Goal: Register for event/course

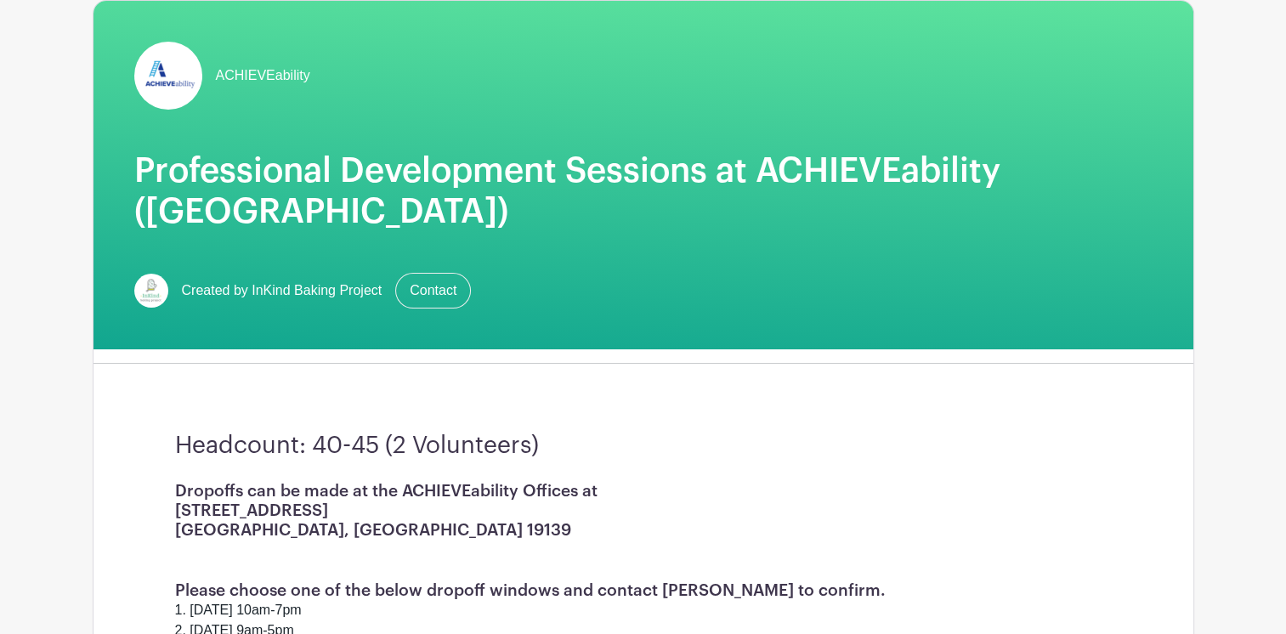
scroll to position [138, 0]
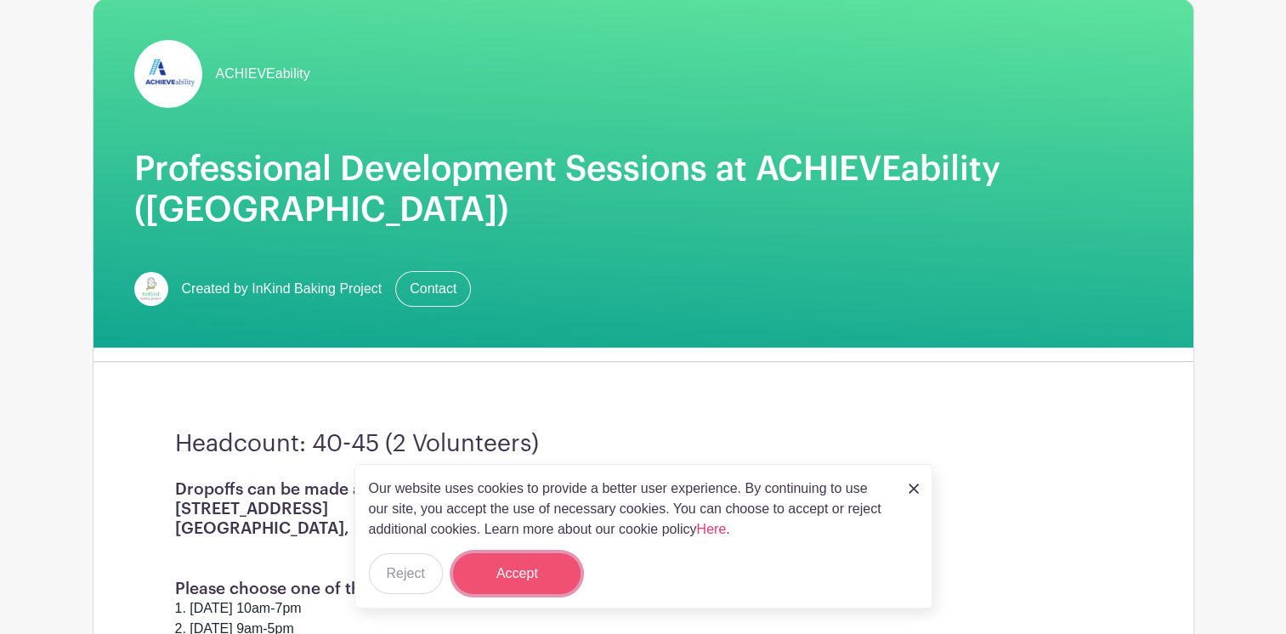
click at [529, 570] on button "Accept" at bounding box center [517, 573] width 128 height 41
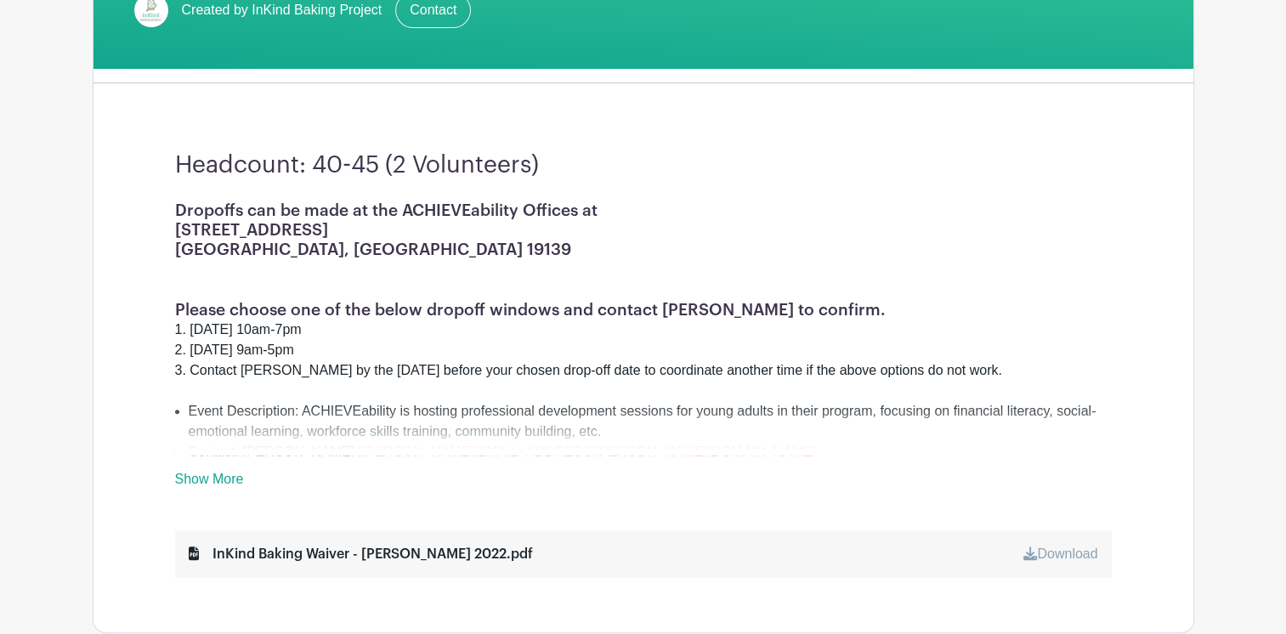
scroll to position [417, 0]
click at [215, 475] on link "Show More" at bounding box center [209, 481] width 69 height 21
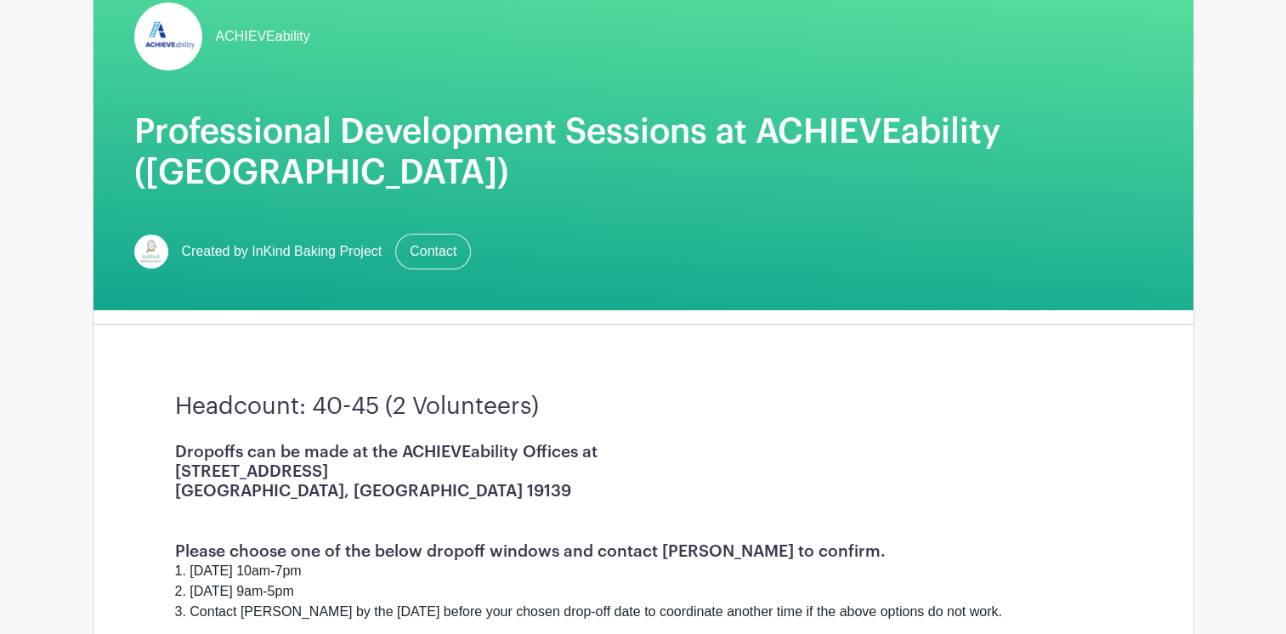
scroll to position [173, 0]
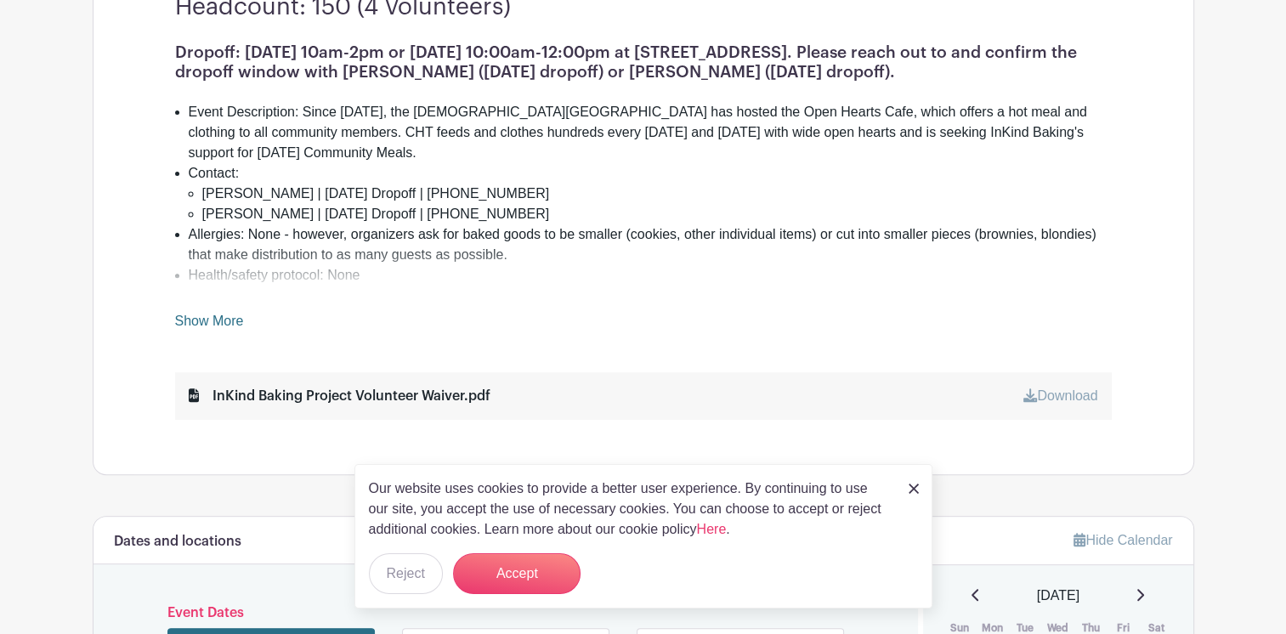
scroll to position [519, 0]
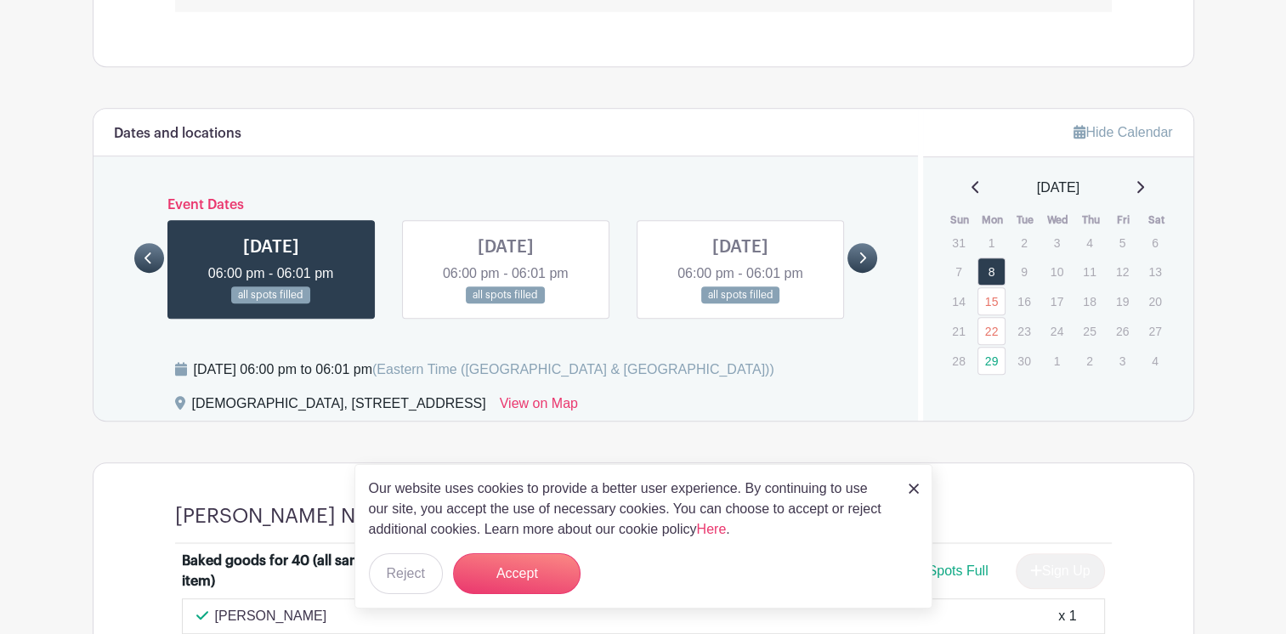
scroll to position [944, 0]
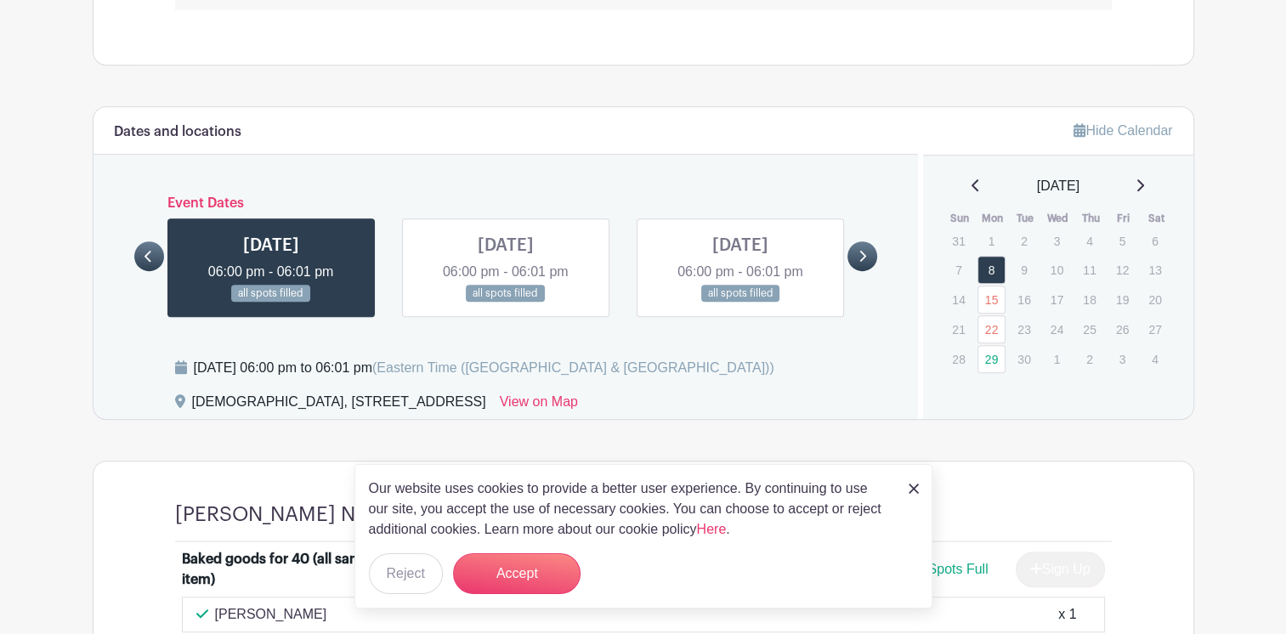
click at [861, 255] on icon at bounding box center [863, 256] width 8 height 13
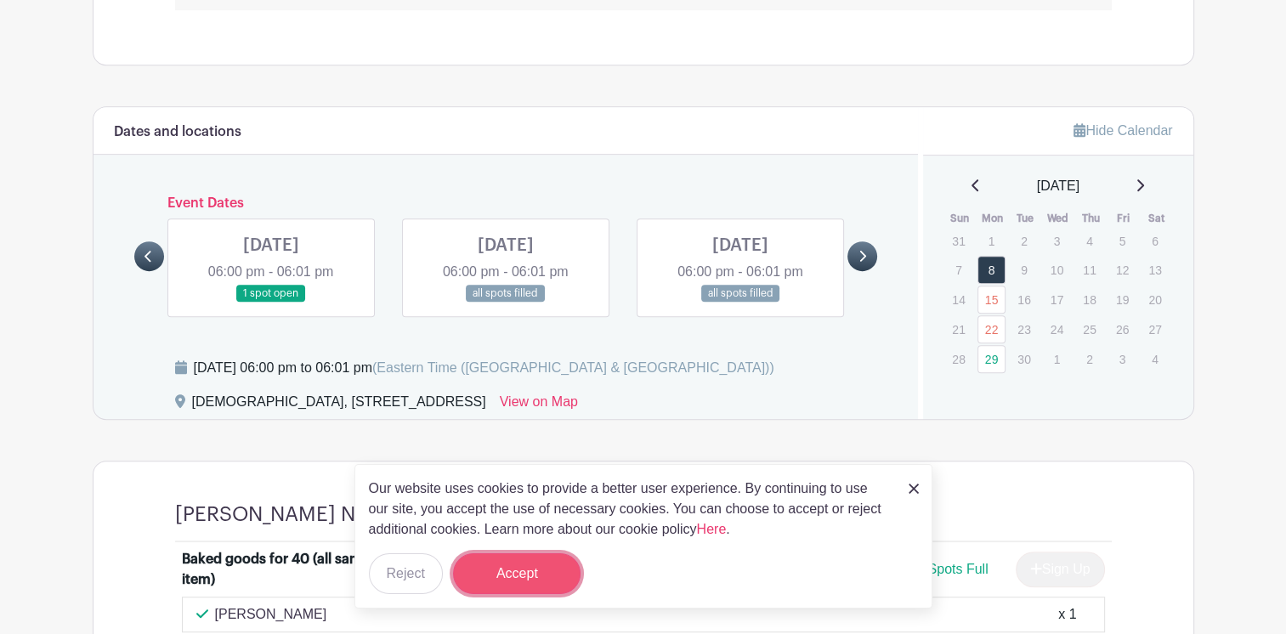
click at [503, 575] on button "Accept" at bounding box center [517, 573] width 128 height 41
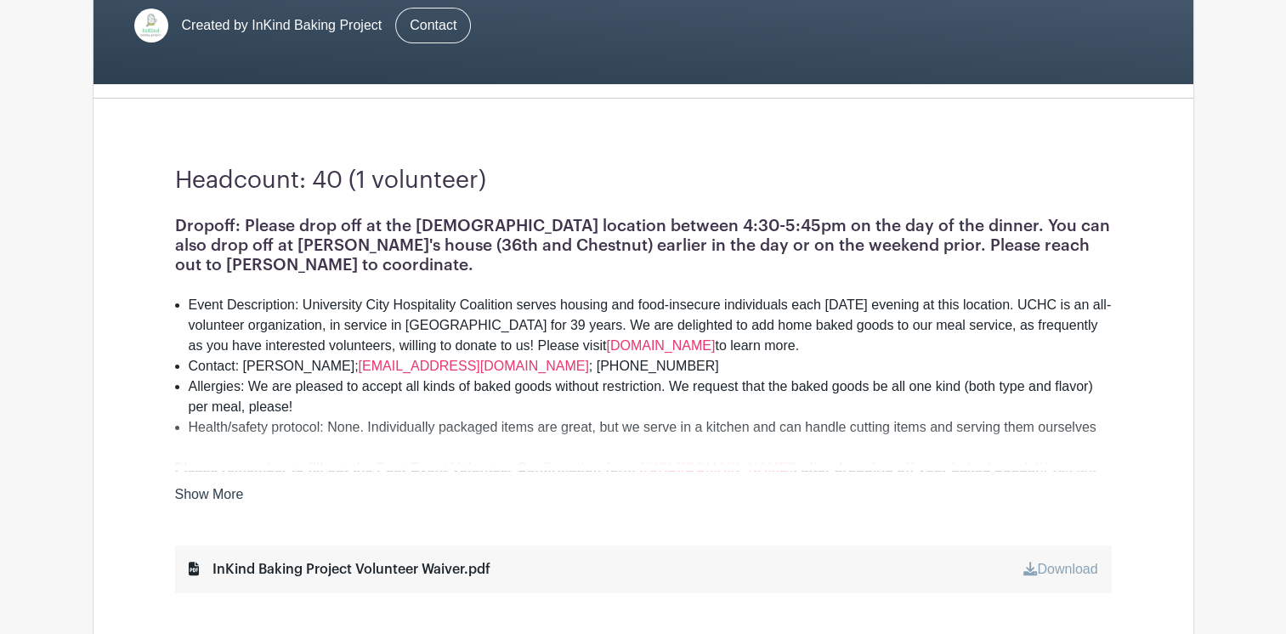
scroll to position [305, 0]
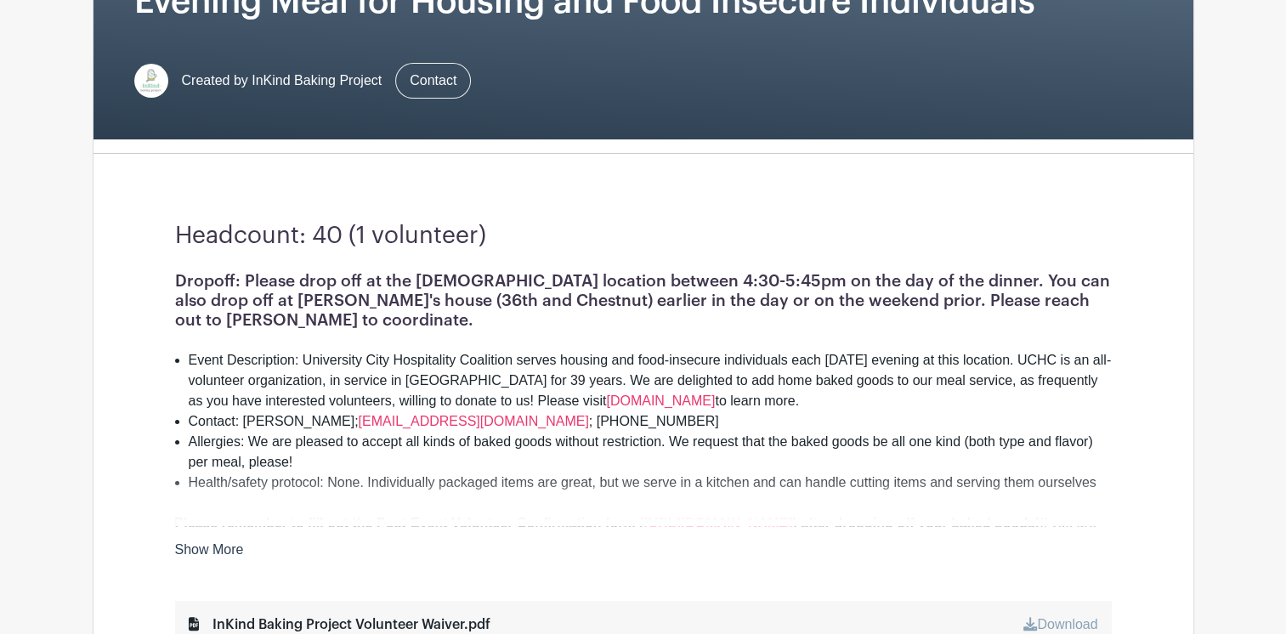
click at [218, 553] on link "Show More" at bounding box center [209, 552] width 69 height 21
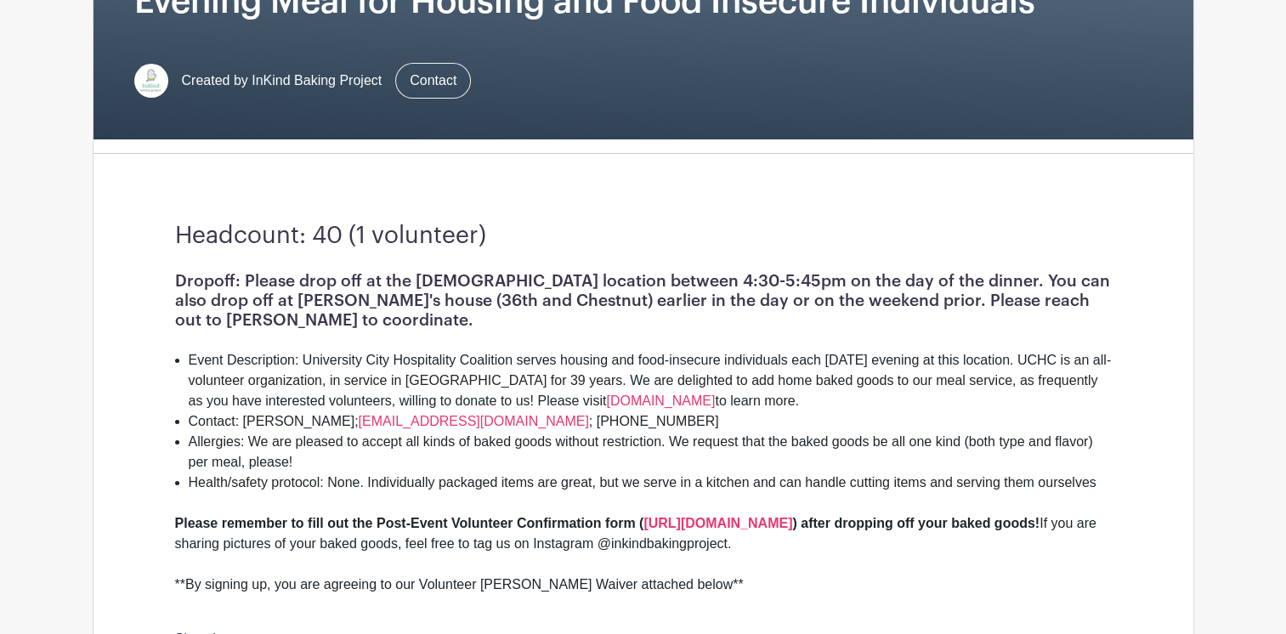
click at [323, 522] on div "Please remember to fill out the Post-Event Volunteer Confirmation form ( https:…" at bounding box center [643, 533] width 937 height 41
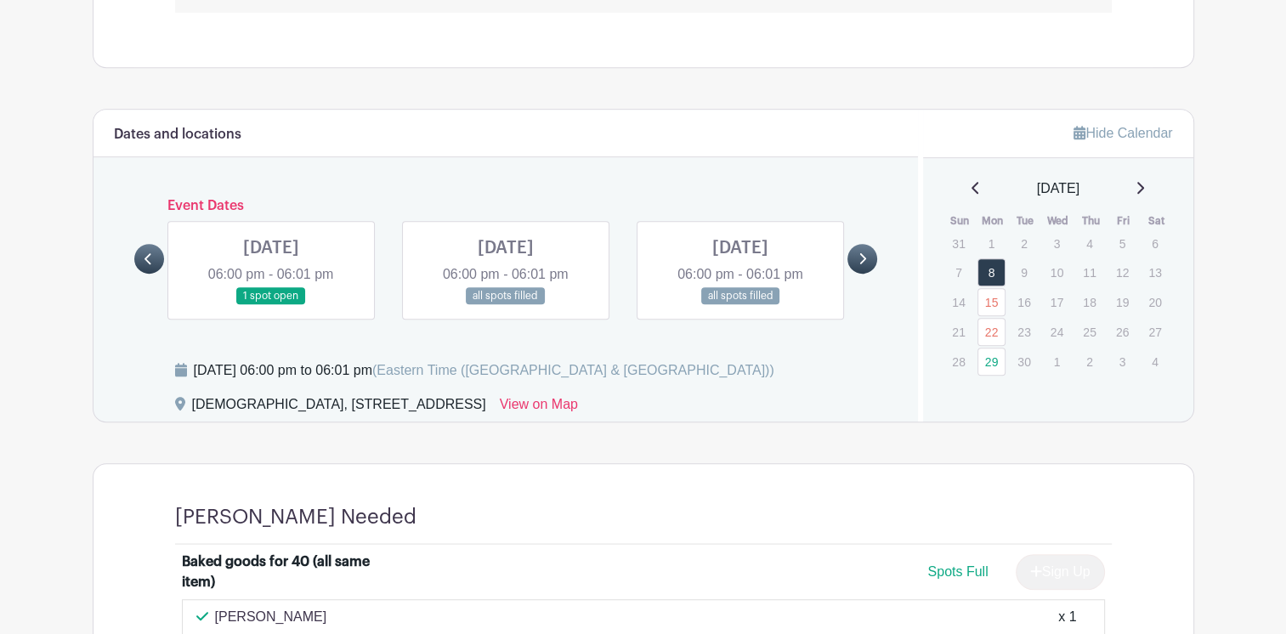
scroll to position [1164, 0]
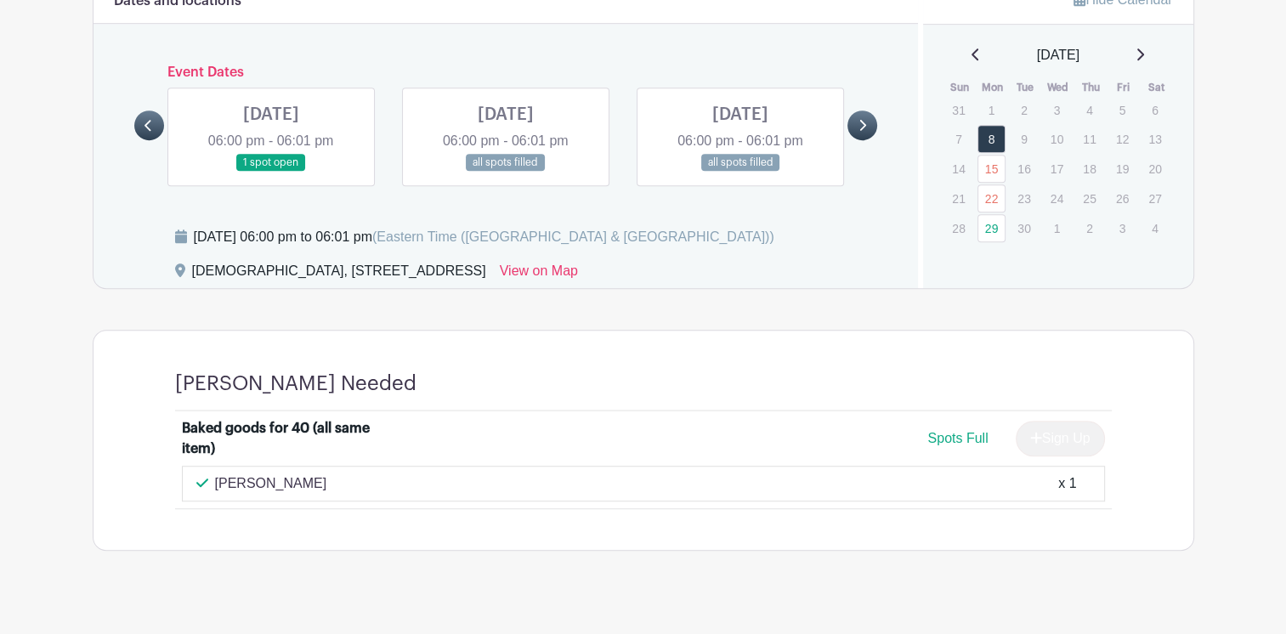
click at [271, 172] on link at bounding box center [271, 172] width 0 height 0
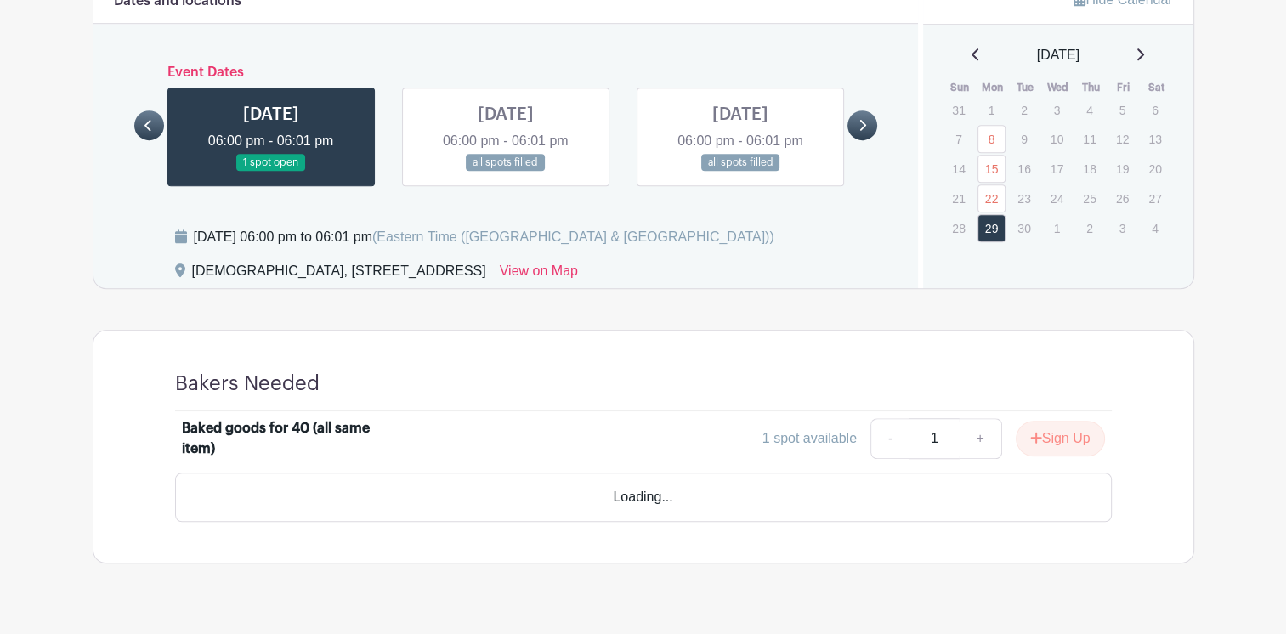
scroll to position [1129, 0]
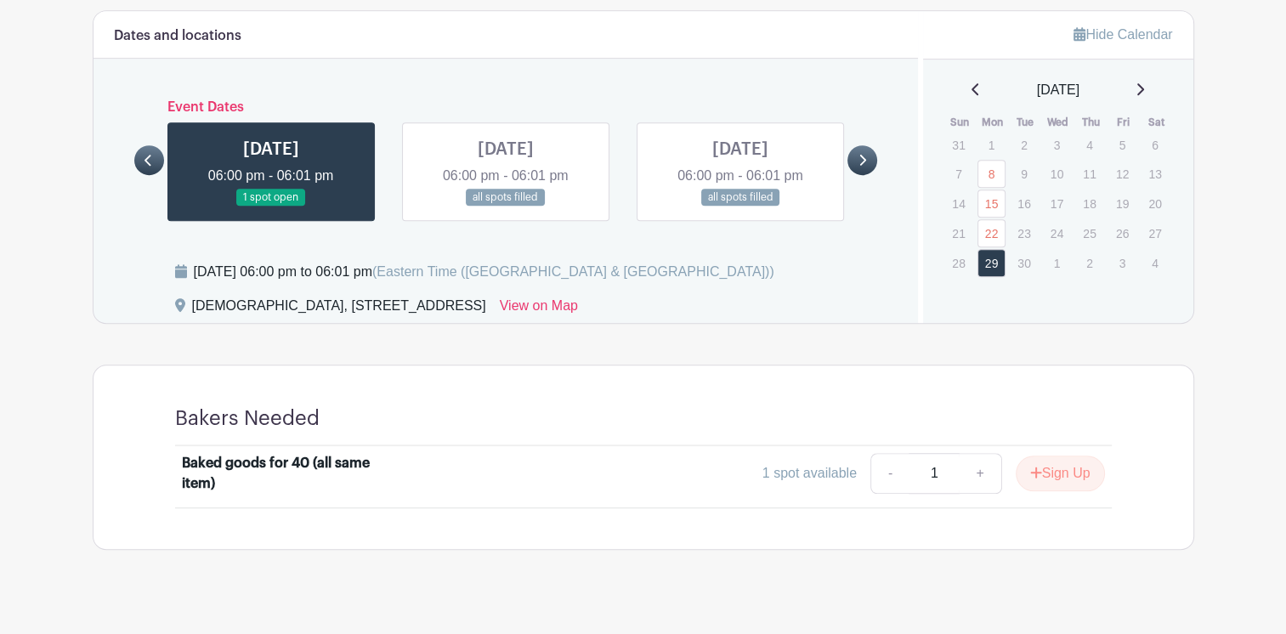
click at [506, 207] on link at bounding box center [506, 207] width 0 height 0
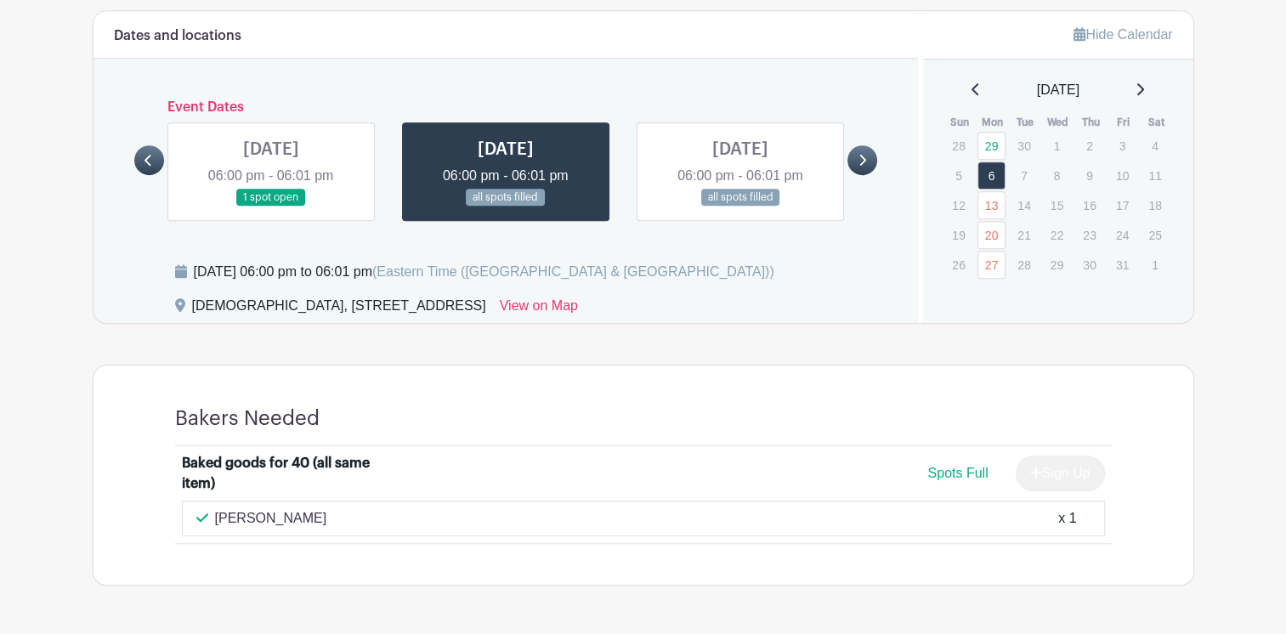
click at [271, 207] on link at bounding box center [271, 207] width 0 height 0
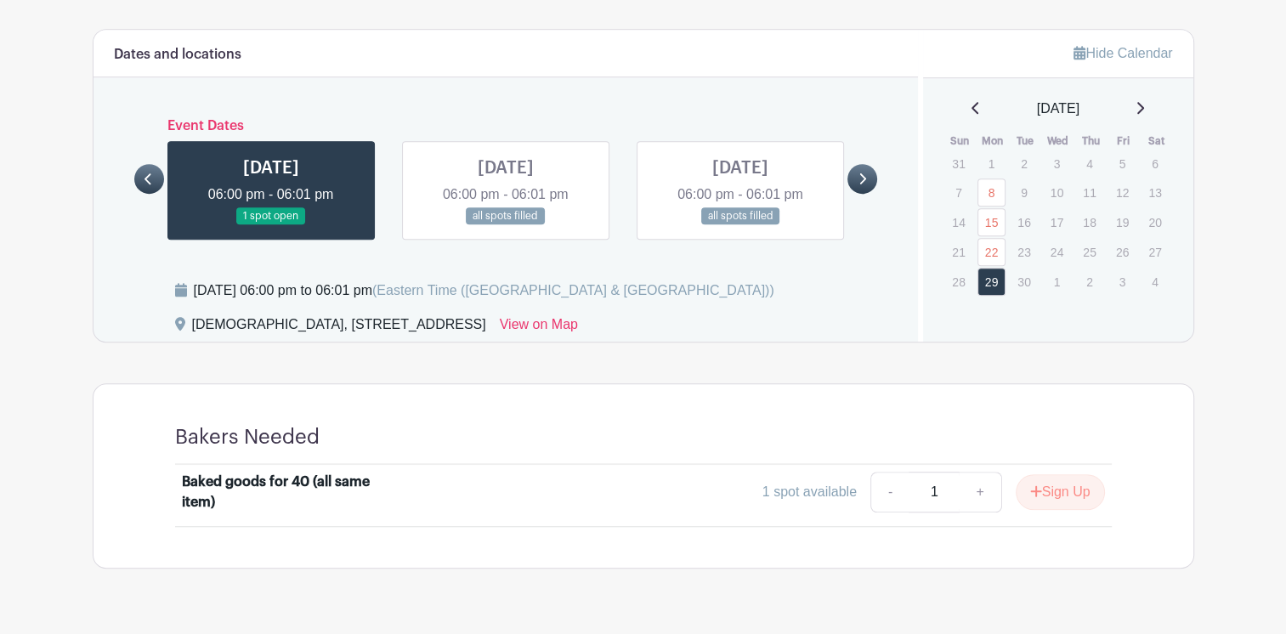
scroll to position [1129, 0]
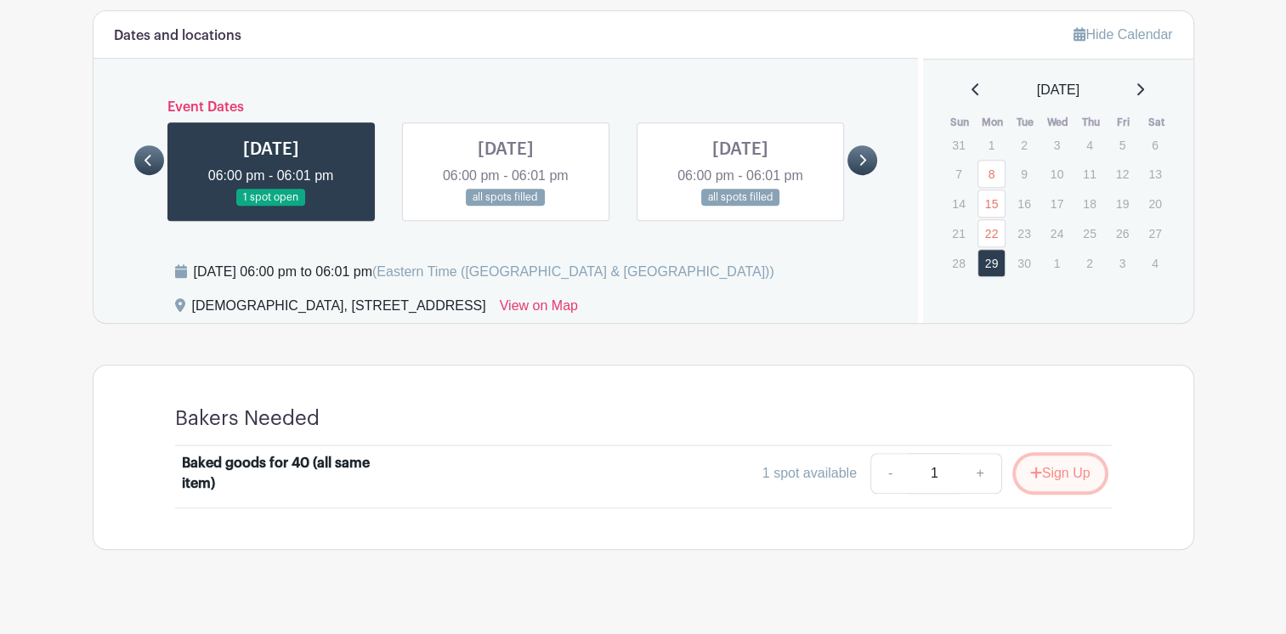
click at [1059, 463] on button "Sign Up" at bounding box center [1060, 474] width 89 height 36
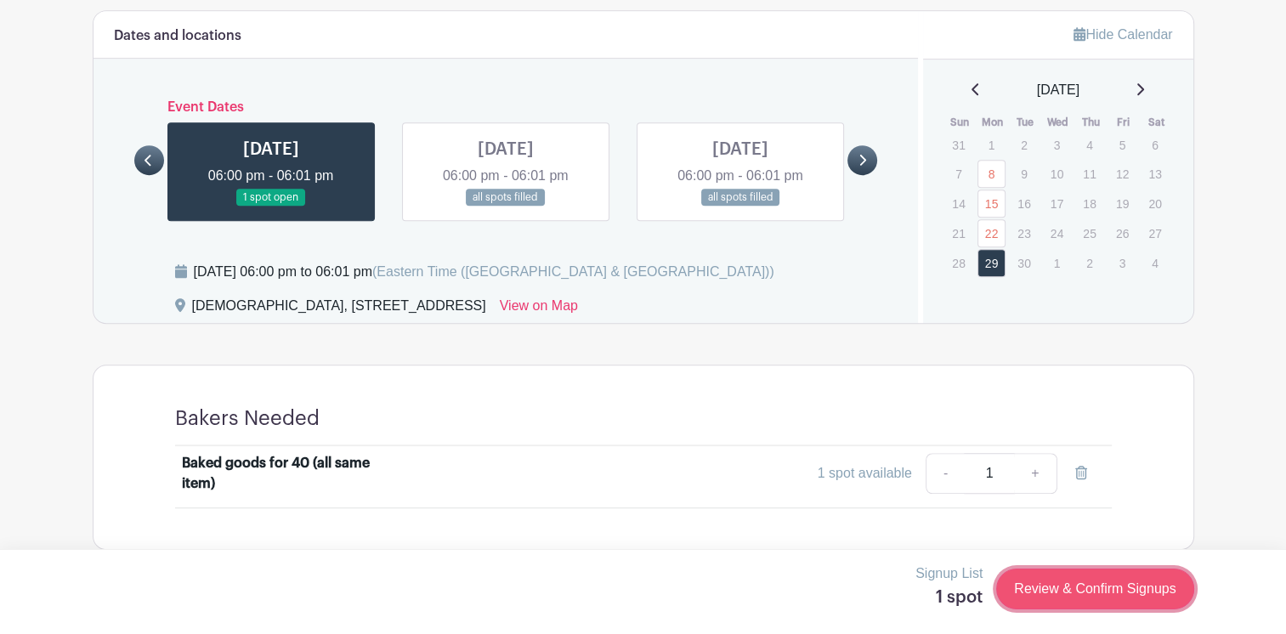
click at [1055, 586] on link "Review & Confirm Signups" at bounding box center [1094, 589] width 197 height 41
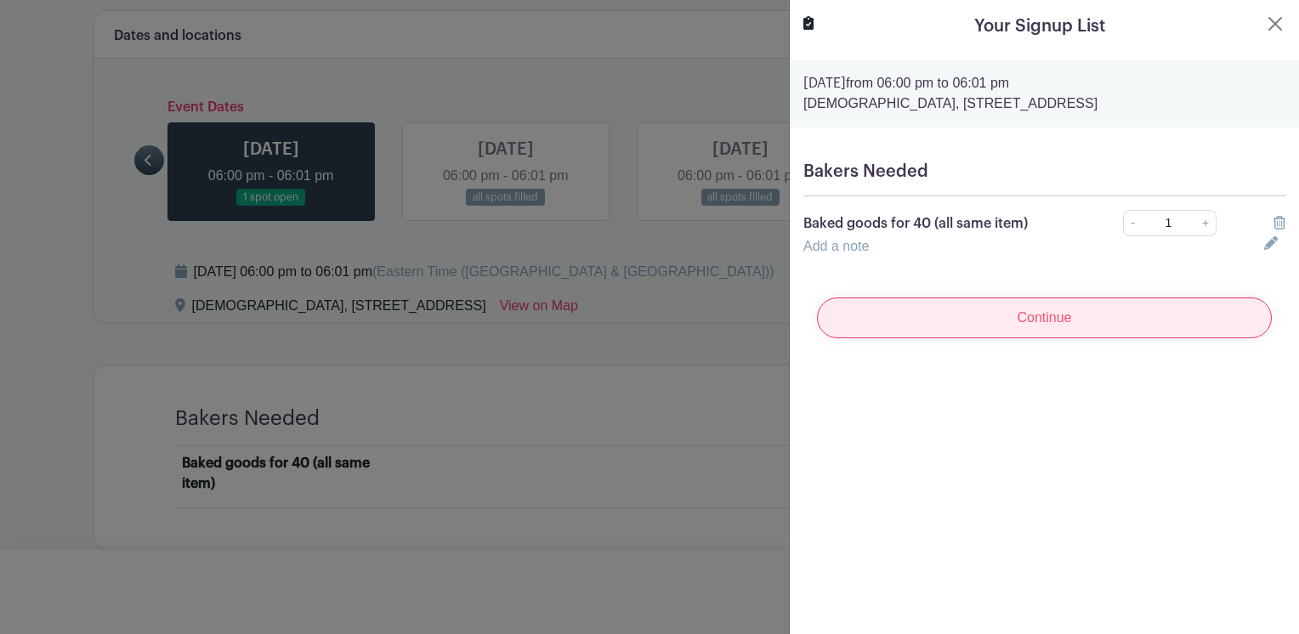
click at [1074, 322] on input "Continue" at bounding box center [1044, 318] width 455 height 41
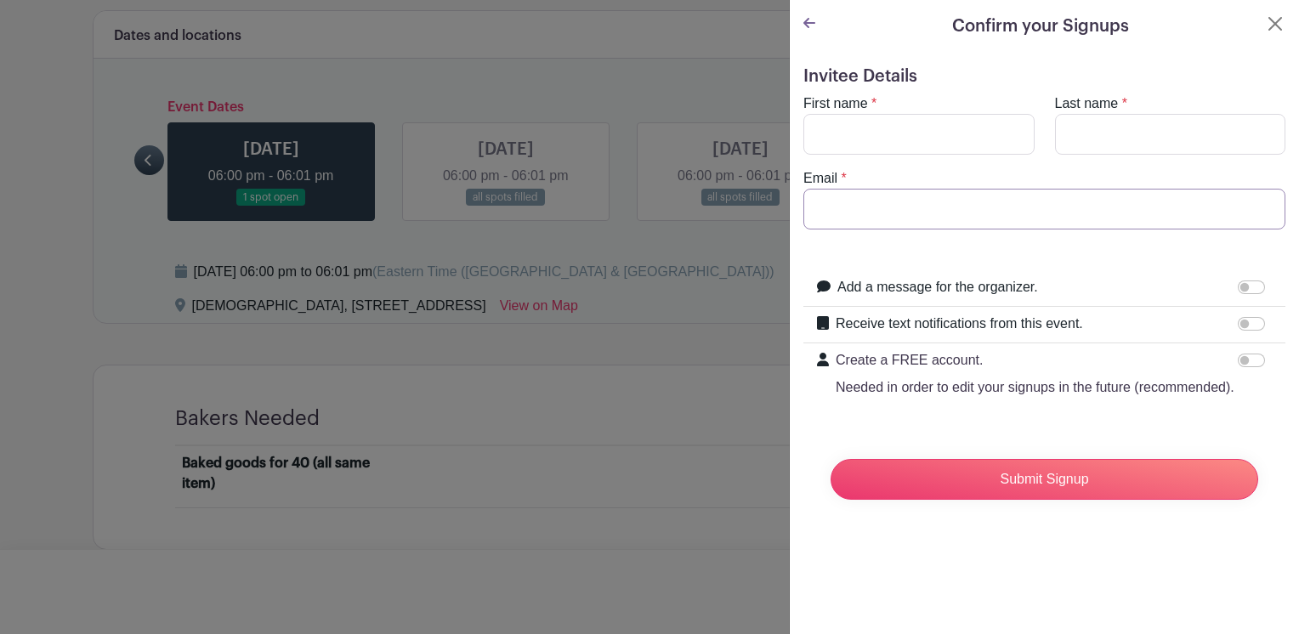
type input "lfredericks@camdencc.edu"
click at [952, 141] on input "First name" at bounding box center [918, 134] width 231 height 41
type input "Lesley"
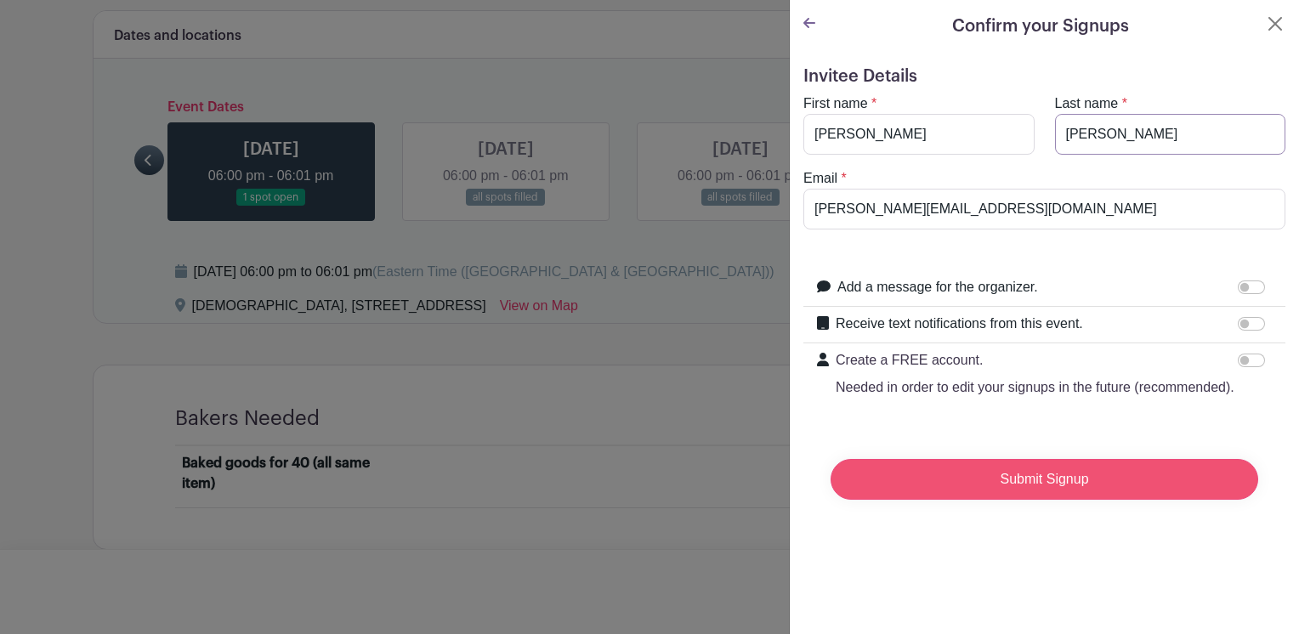
type input "Fredericks"
click at [1039, 492] on input "Submit Signup" at bounding box center [1044, 479] width 428 height 41
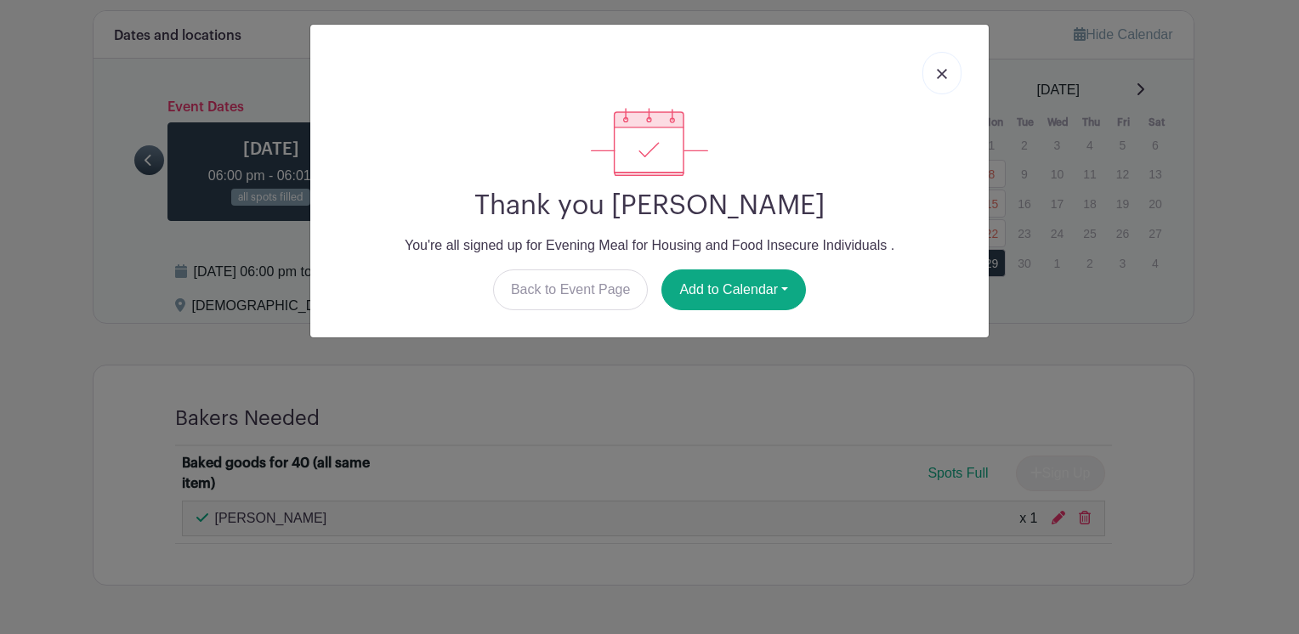
click at [939, 76] on img at bounding box center [942, 74] width 10 height 10
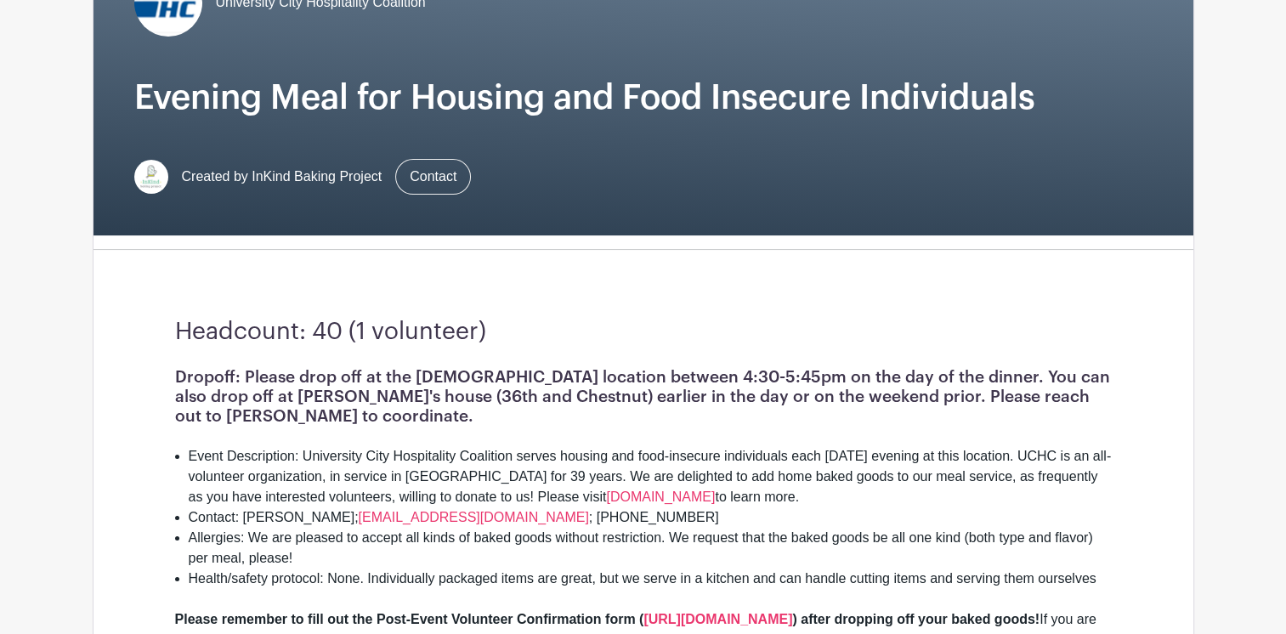
scroll to position [0, 0]
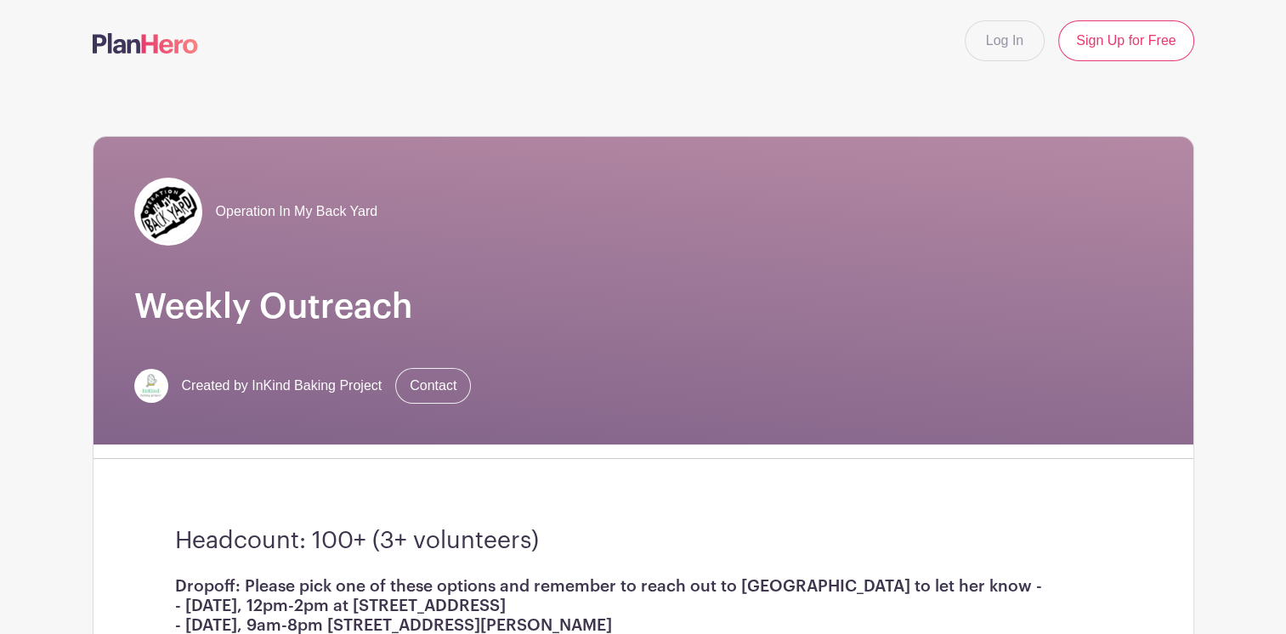
scroll to position [135, 0]
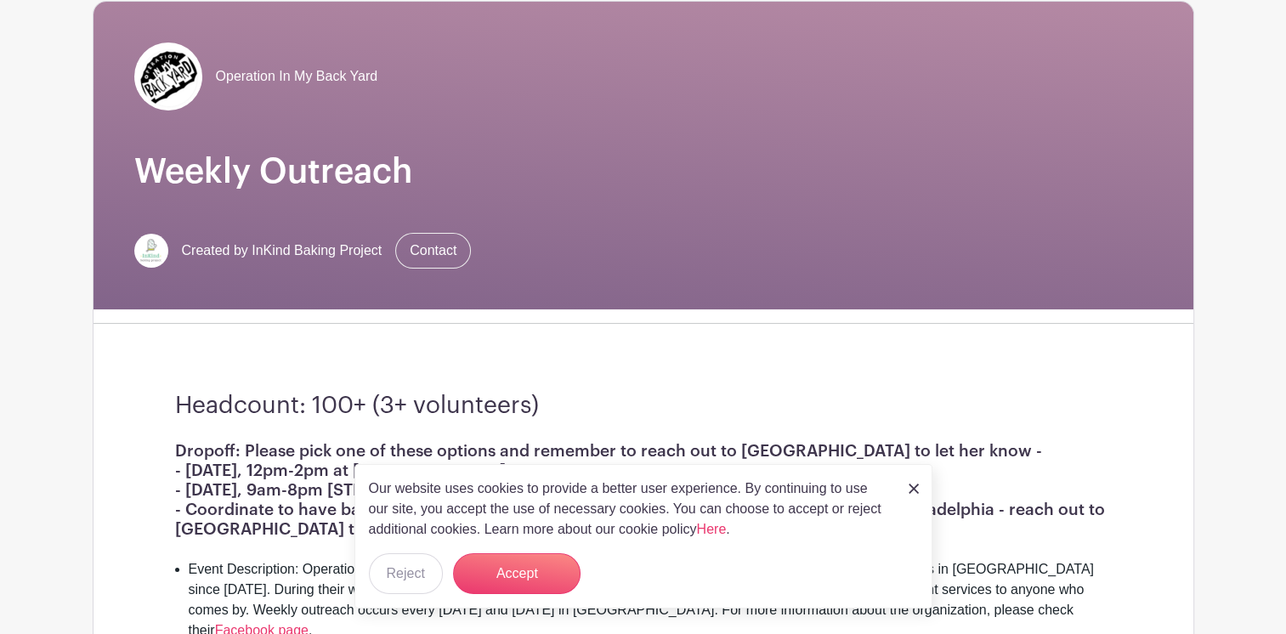
click at [915, 480] on link at bounding box center [914, 488] width 10 height 20
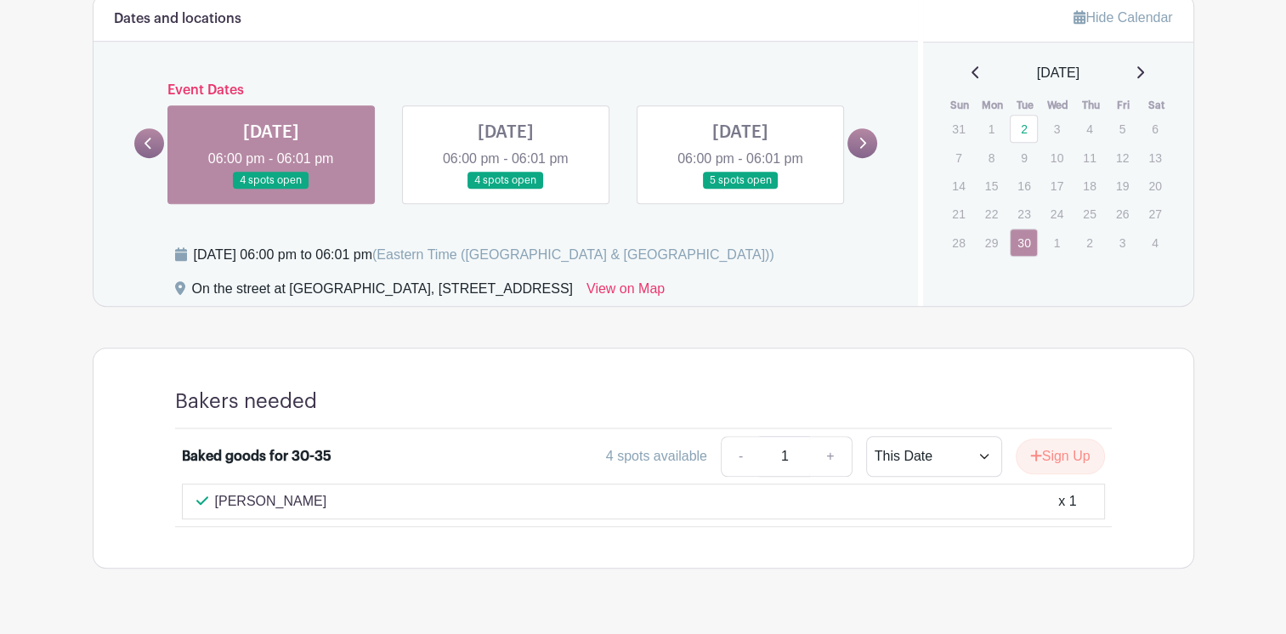
scroll to position [1057, 0]
click at [506, 189] on link at bounding box center [506, 189] width 0 height 0
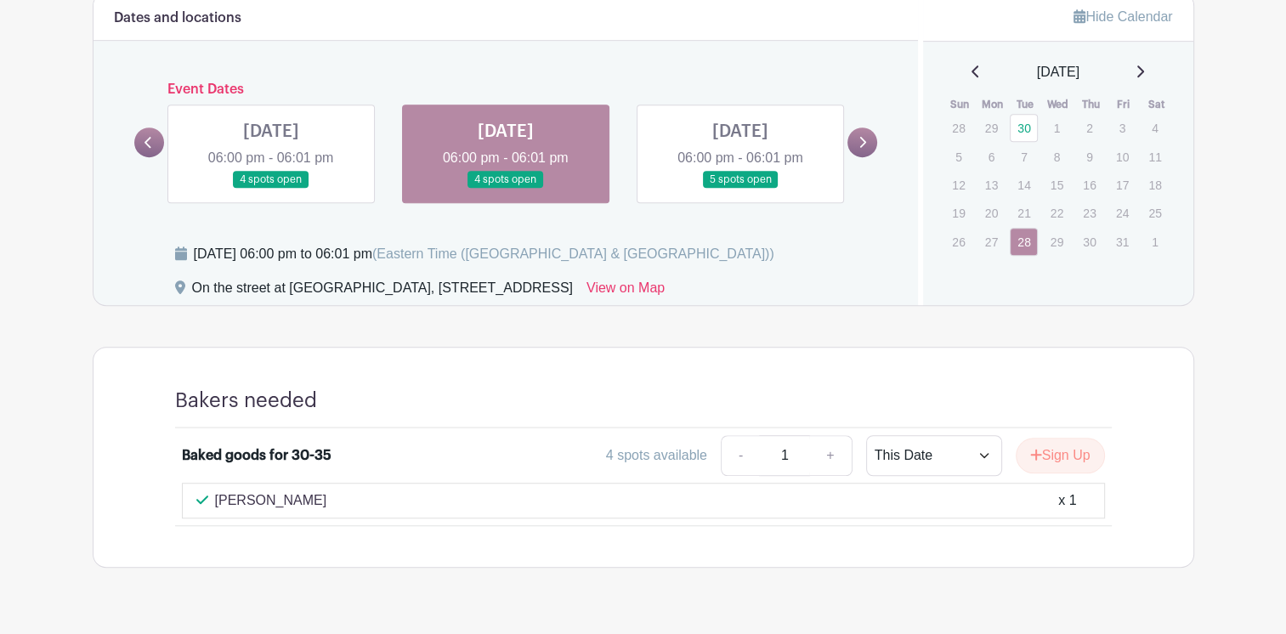
click at [740, 189] on link at bounding box center [740, 189] width 0 height 0
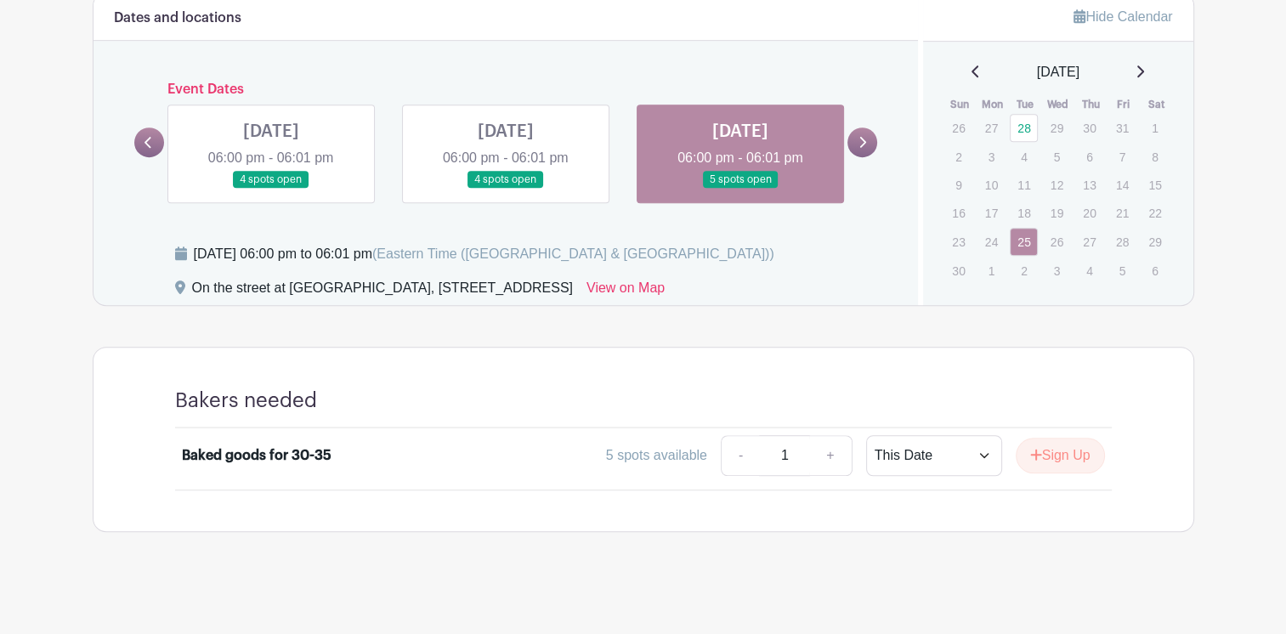
click at [271, 189] on link at bounding box center [271, 189] width 0 height 0
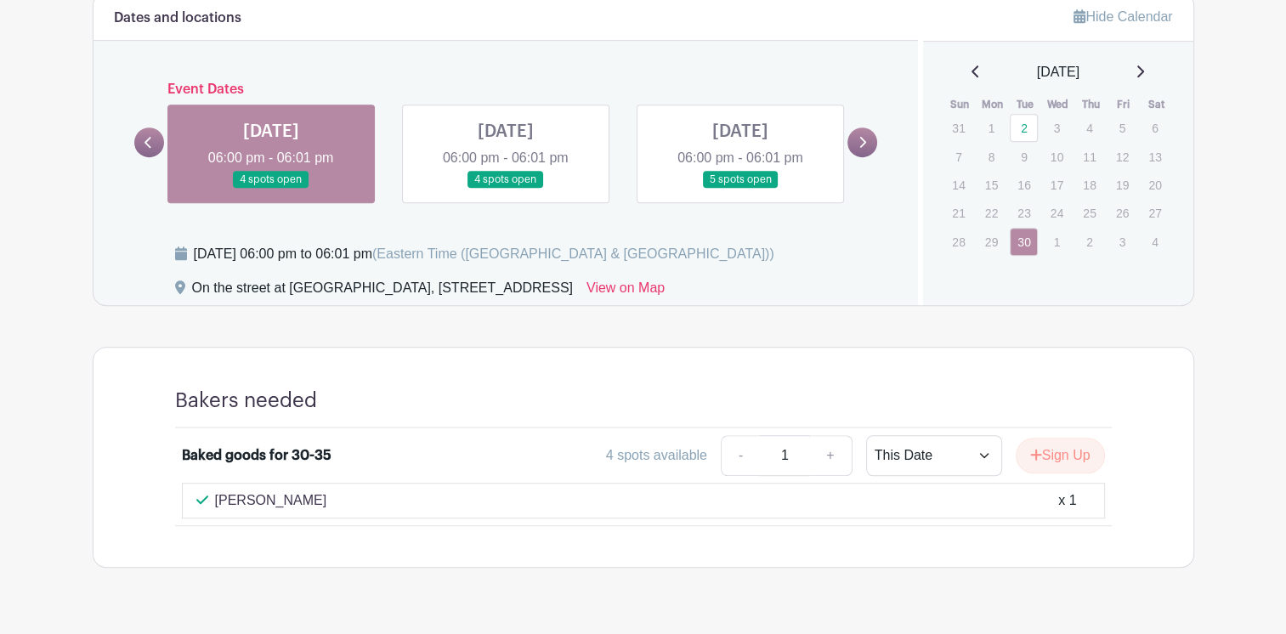
click at [145, 136] on icon at bounding box center [149, 142] width 8 height 13
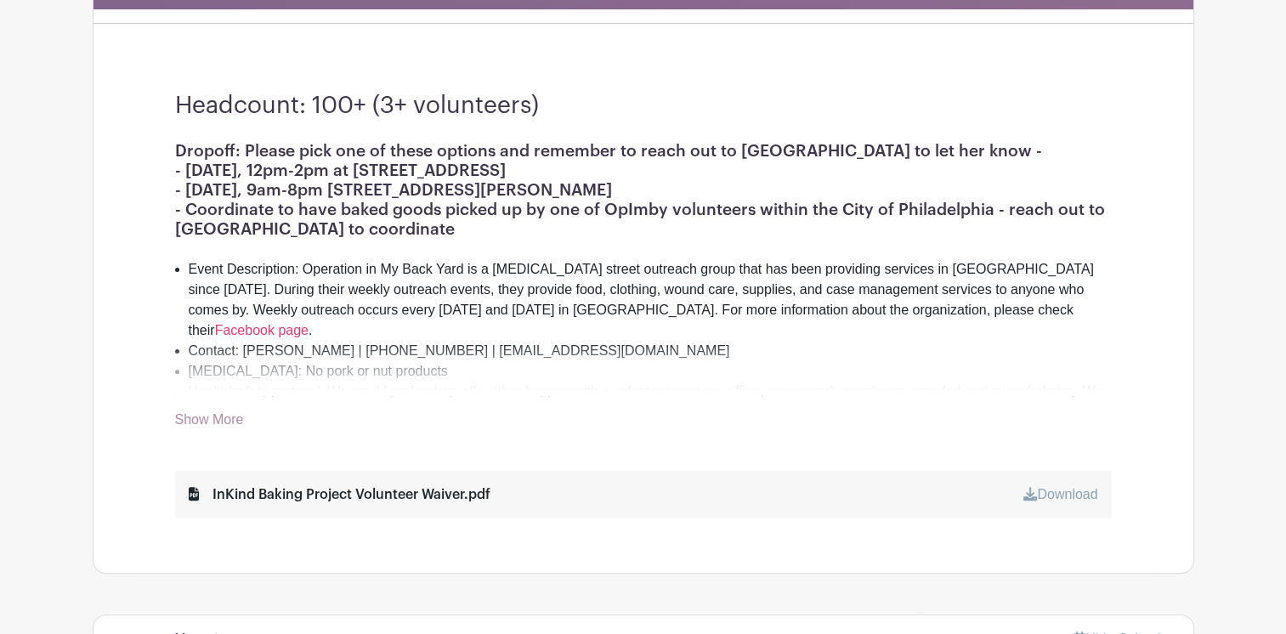
scroll to position [432, 0]
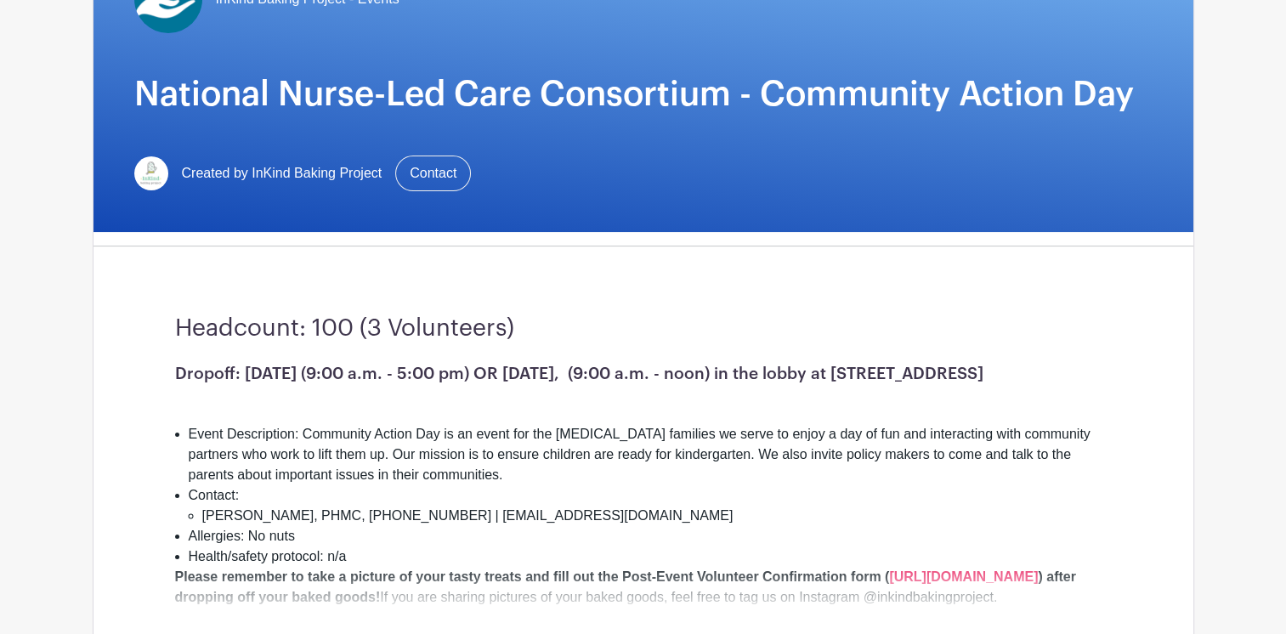
scroll to position [214, 0]
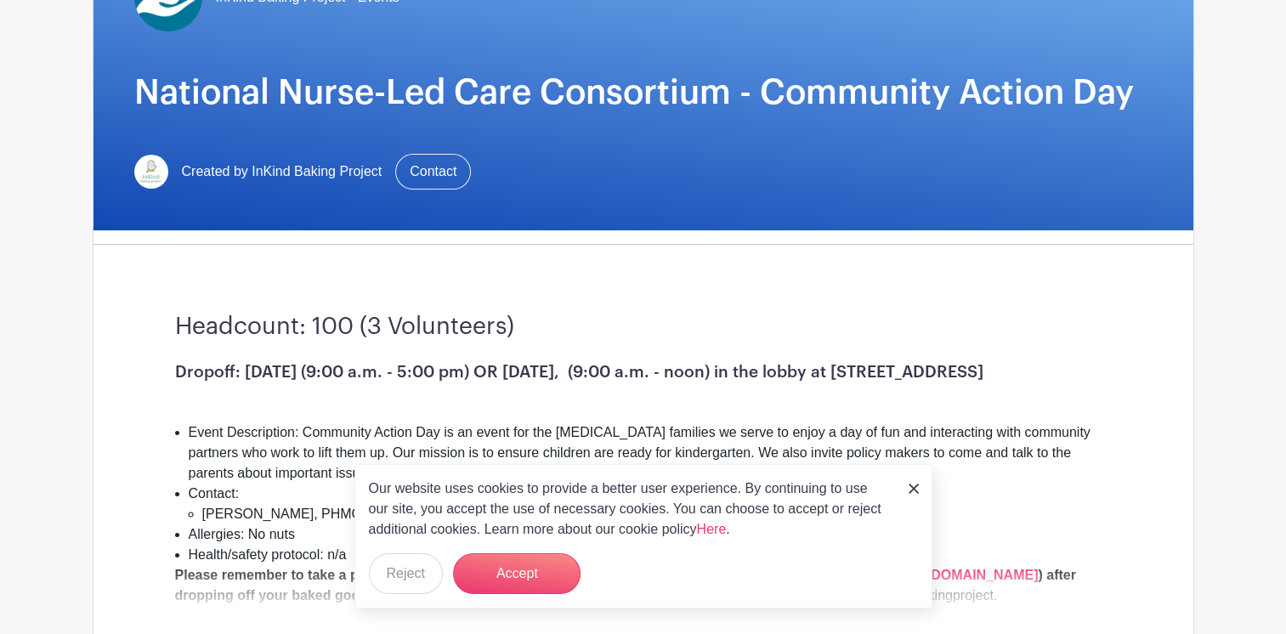
click at [917, 491] on img at bounding box center [914, 489] width 10 height 10
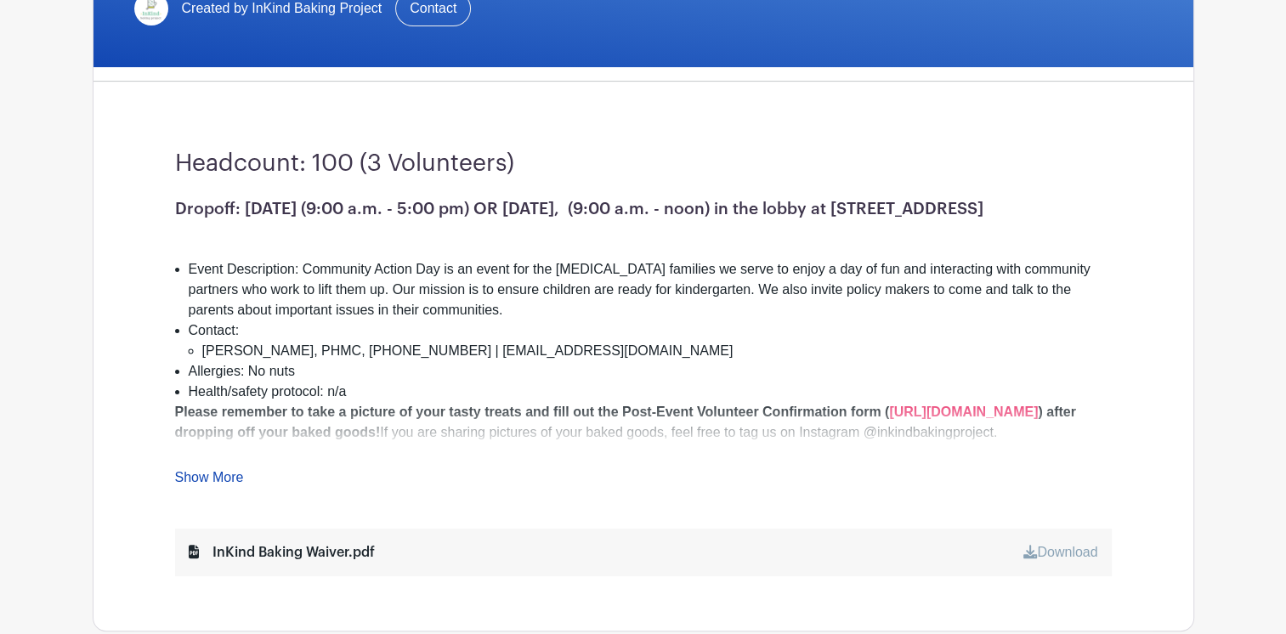
scroll to position [377, 0]
